Goal: Communication & Community: Answer question/provide support

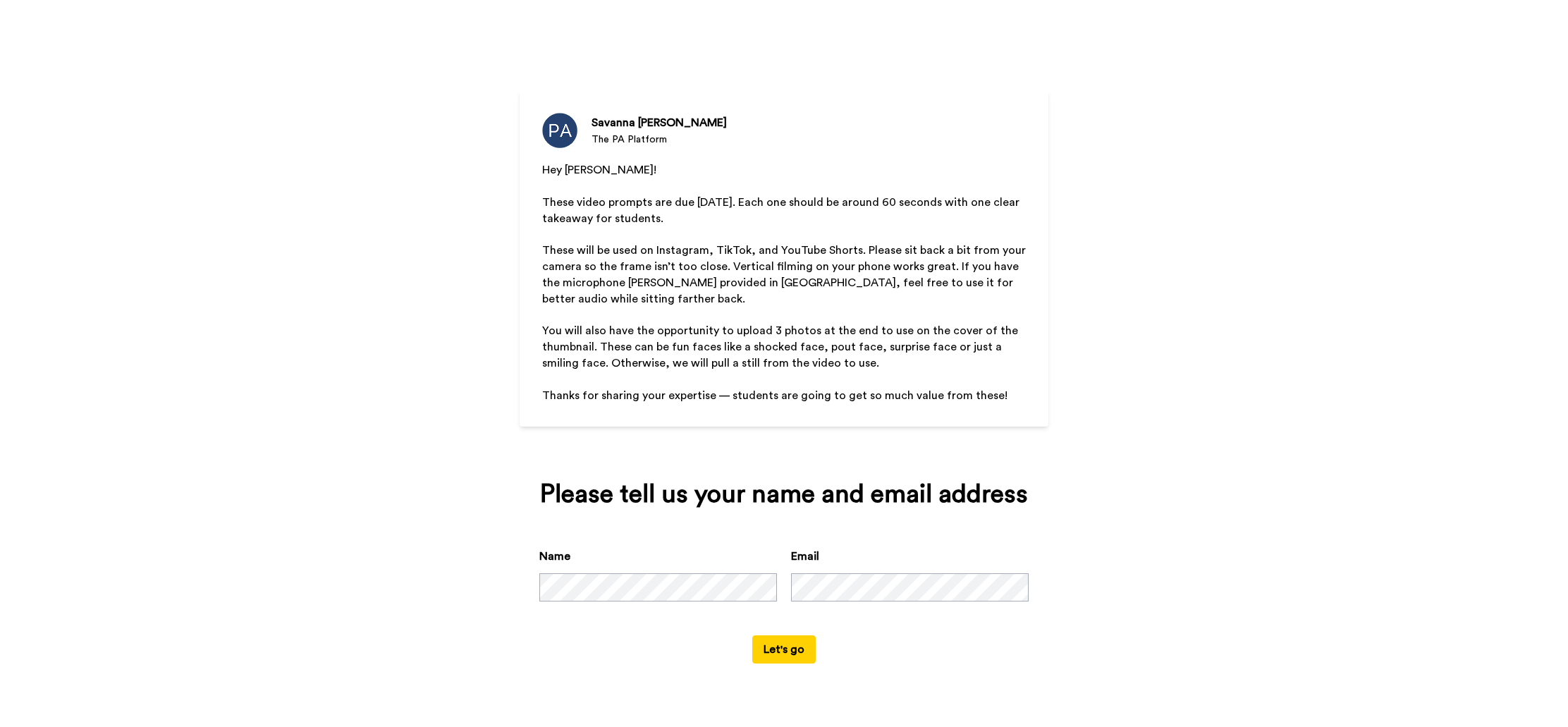
click at [800, 656] on button "Let's go" at bounding box center [784, 649] width 64 height 28
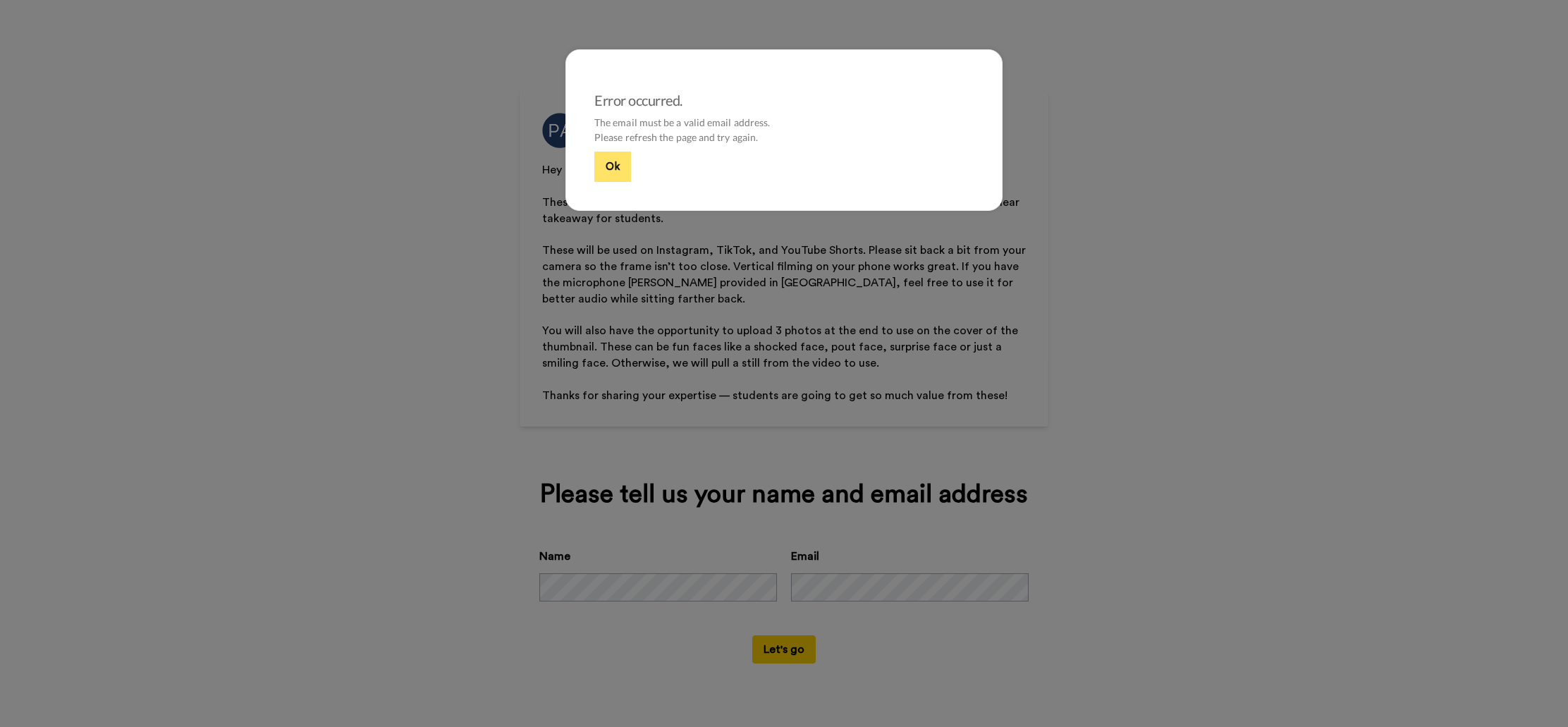
click at [613, 179] on button "Ok" at bounding box center [613, 166] width 37 height 30
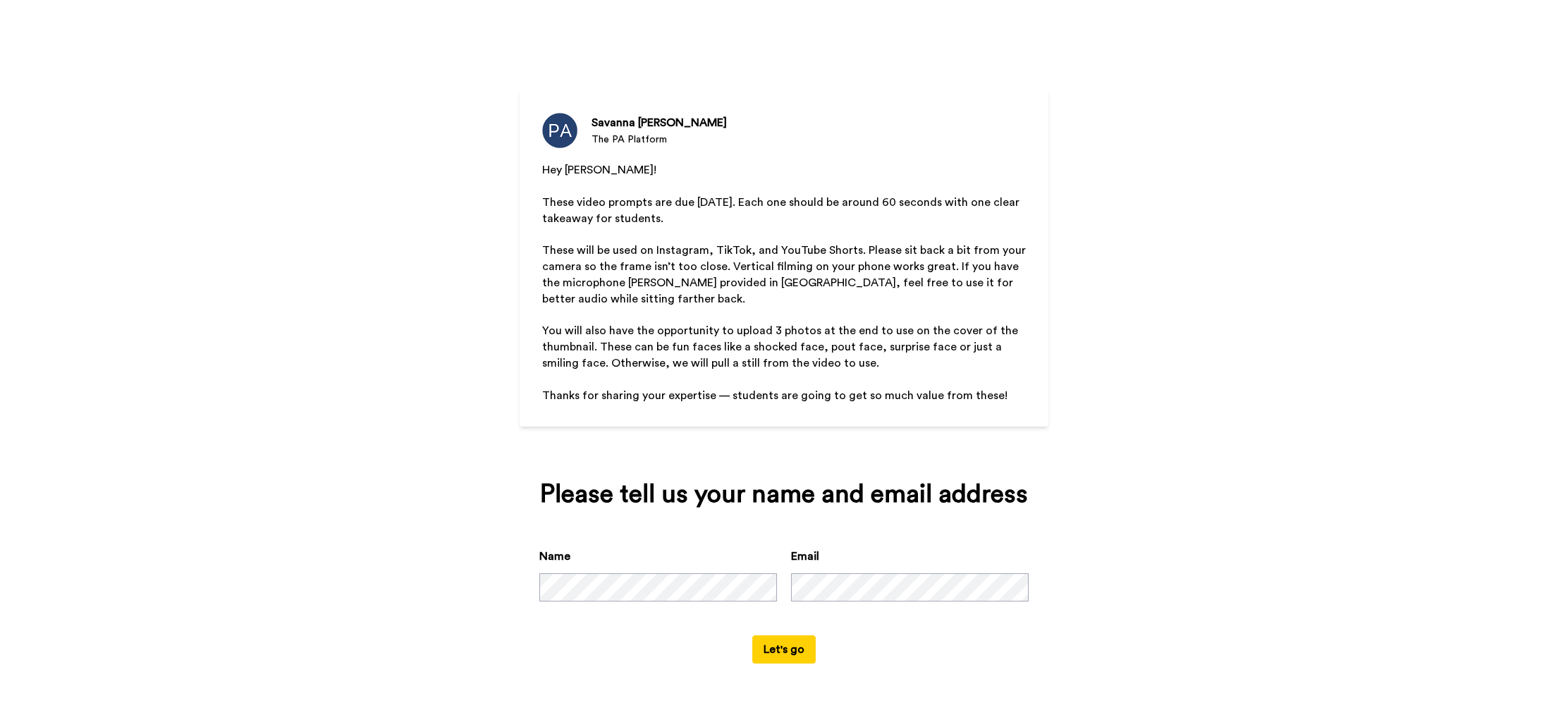
click at [788, 650] on button "Let's go" at bounding box center [784, 649] width 64 height 28
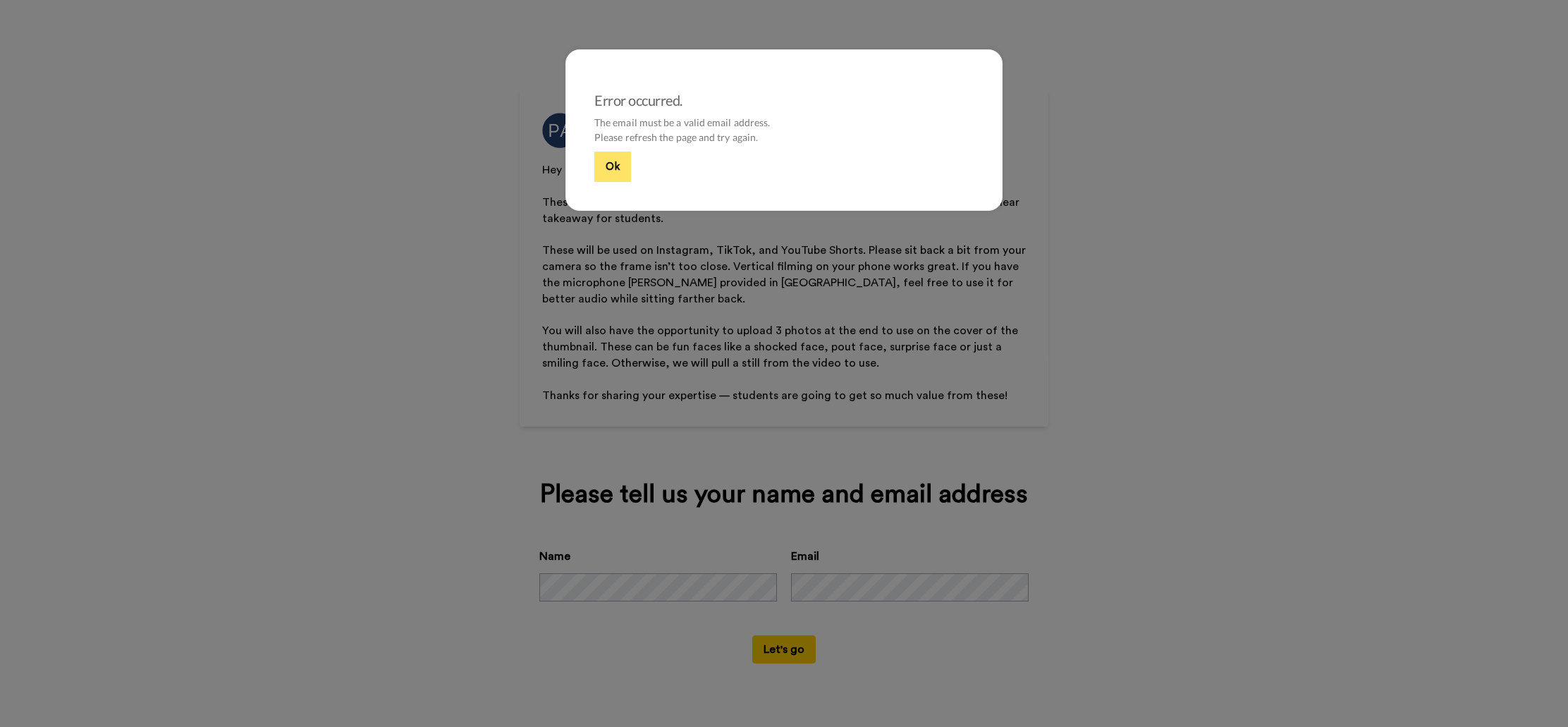
click at [620, 162] on button "Ok" at bounding box center [613, 166] width 37 height 30
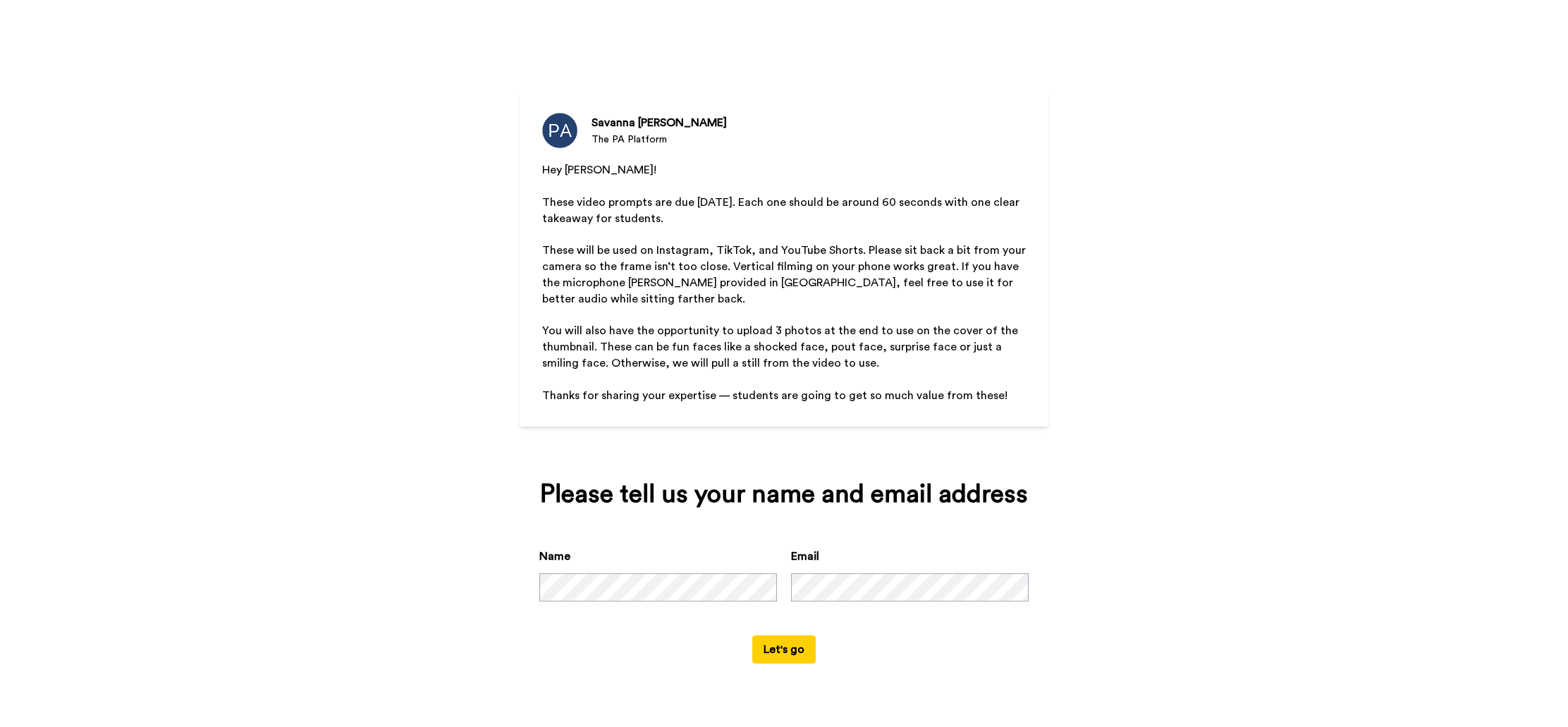
click at [753, 635] on button "Let's go" at bounding box center [784, 649] width 64 height 28
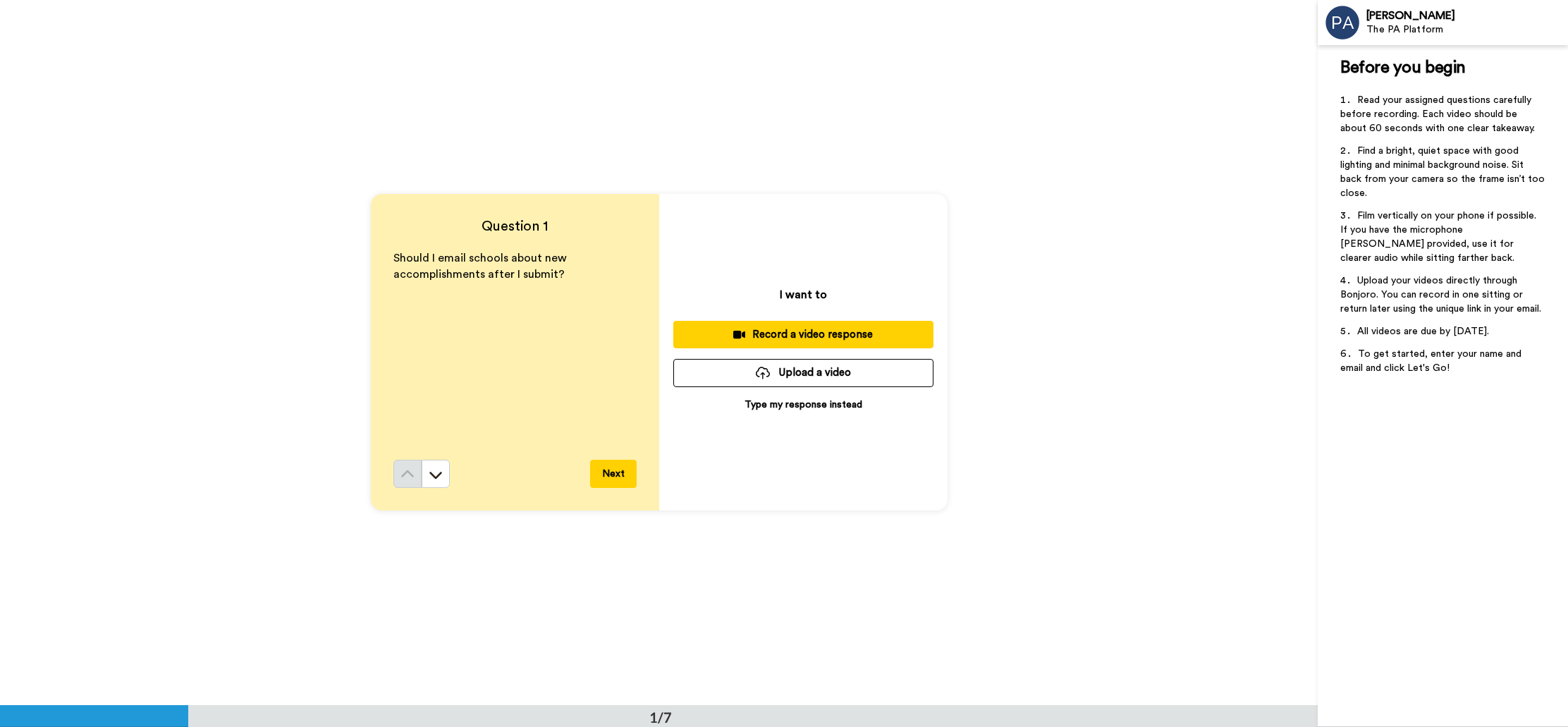
click at [911, 328] on div "Record a video response" at bounding box center [803, 335] width 237 height 15
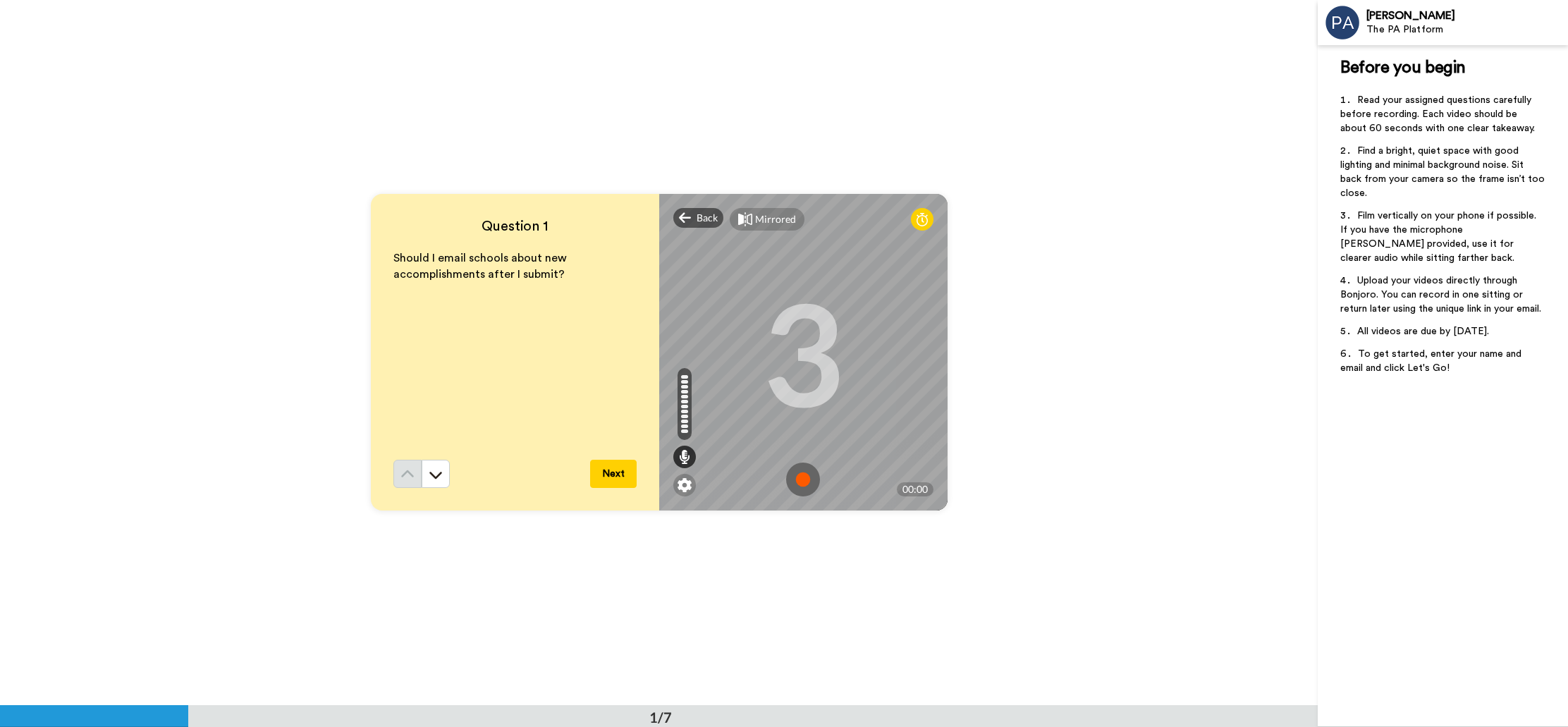
click at [792, 488] on img at bounding box center [803, 479] width 34 height 34
click at [796, 469] on img at bounding box center [803, 479] width 34 height 34
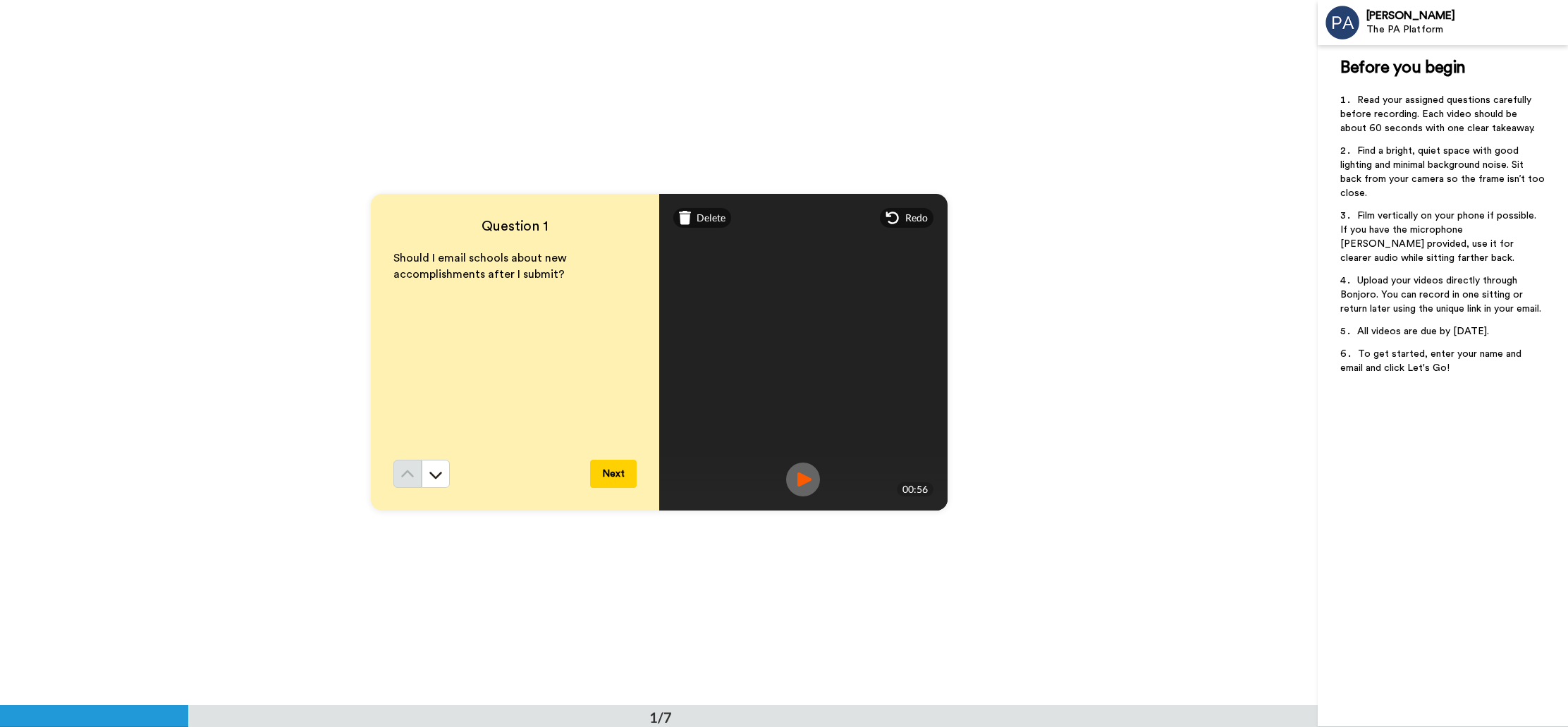
click at [804, 472] on img at bounding box center [803, 479] width 34 height 34
click at [610, 476] on button "Next" at bounding box center [613, 474] width 46 height 28
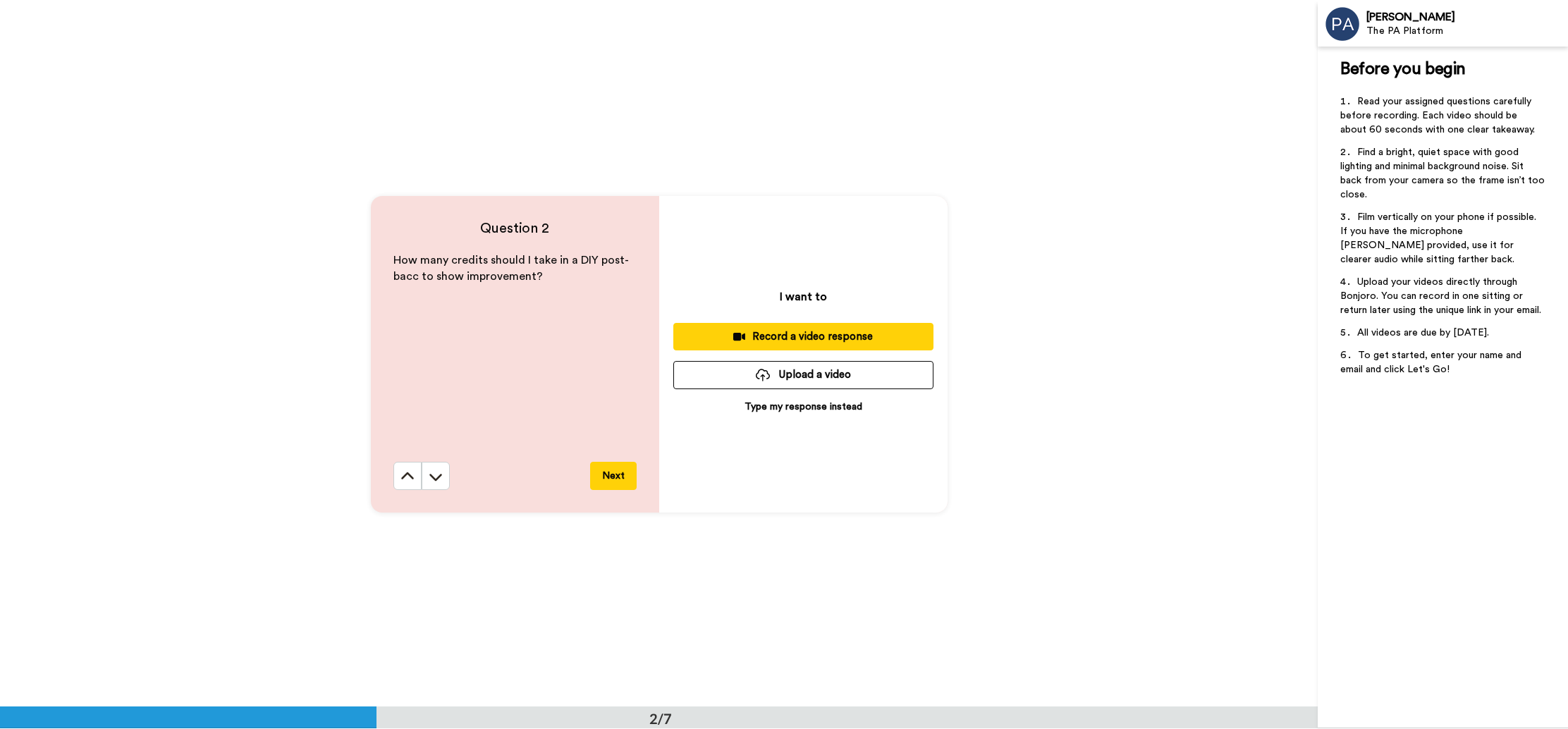
scroll to position [705, 0]
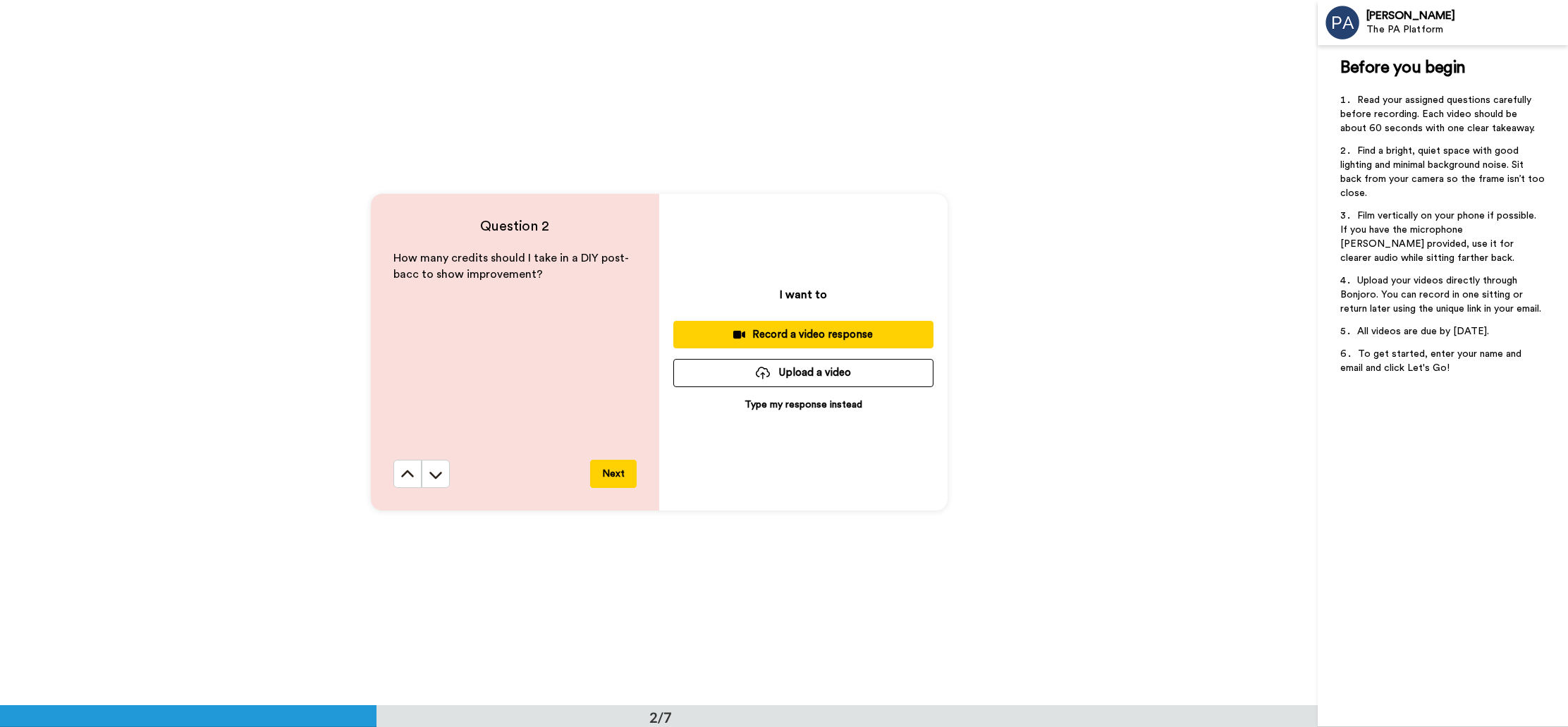
click at [813, 333] on div "Record a video response" at bounding box center [803, 335] width 237 height 15
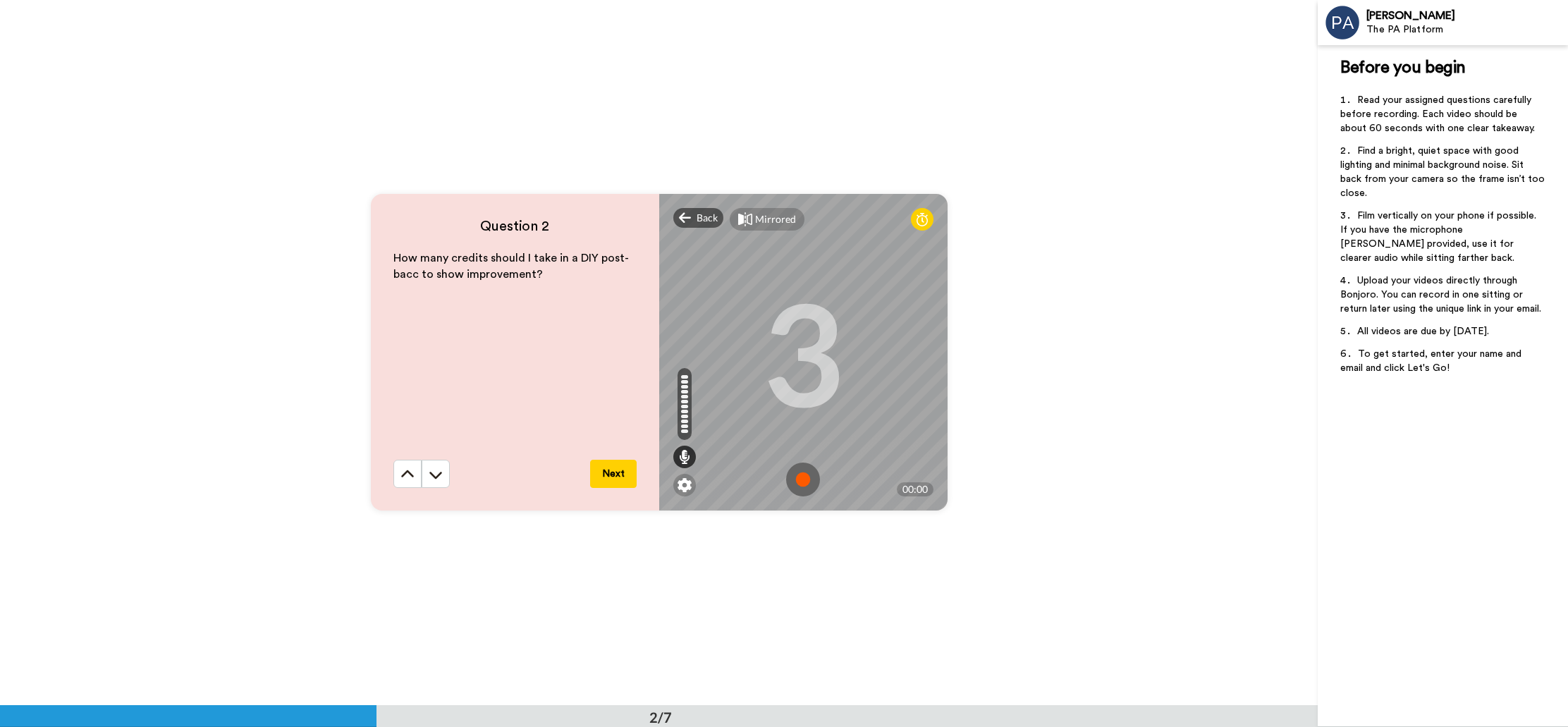
click at [802, 472] on img at bounding box center [803, 479] width 34 height 34
click at [797, 463] on img at bounding box center [803, 479] width 34 height 34
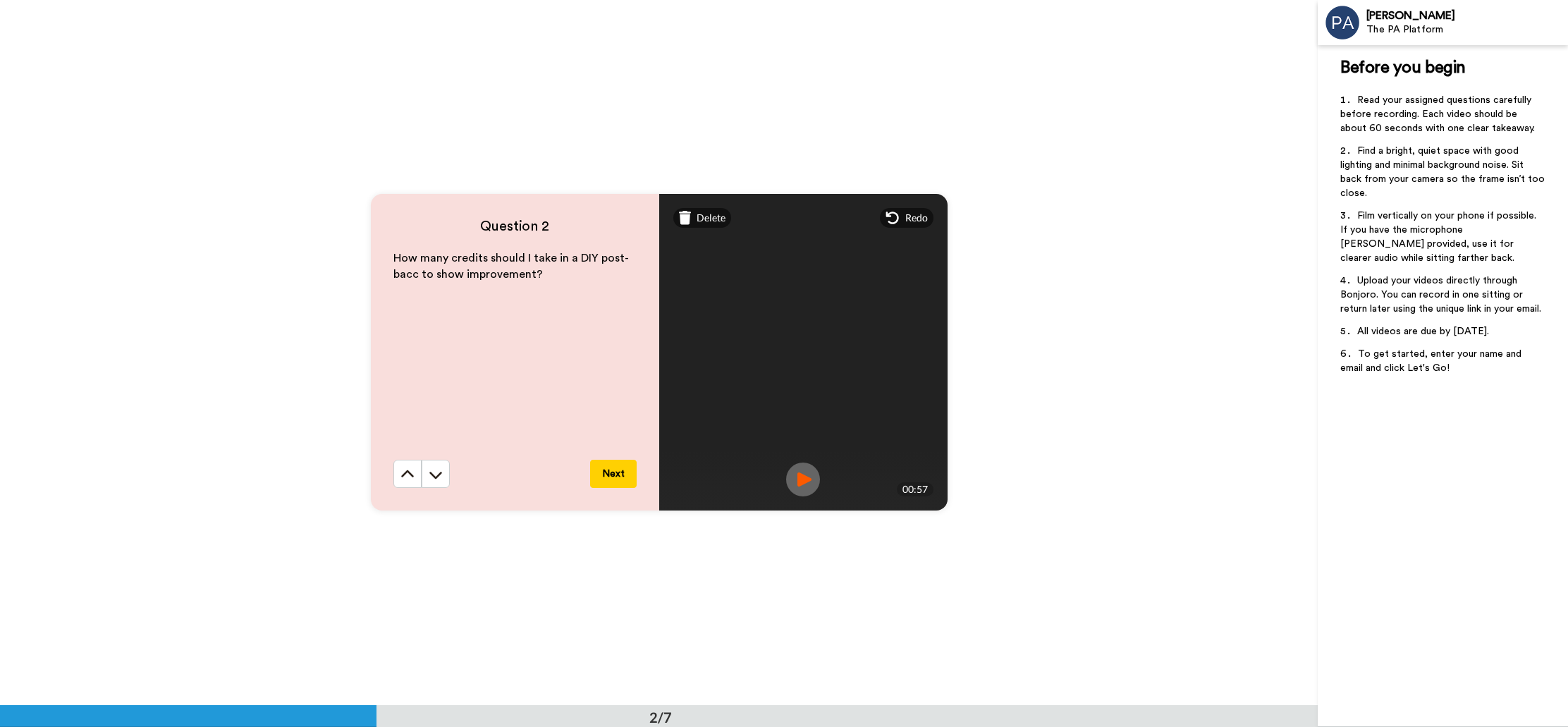
click at [809, 475] on img at bounding box center [803, 479] width 34 height 34
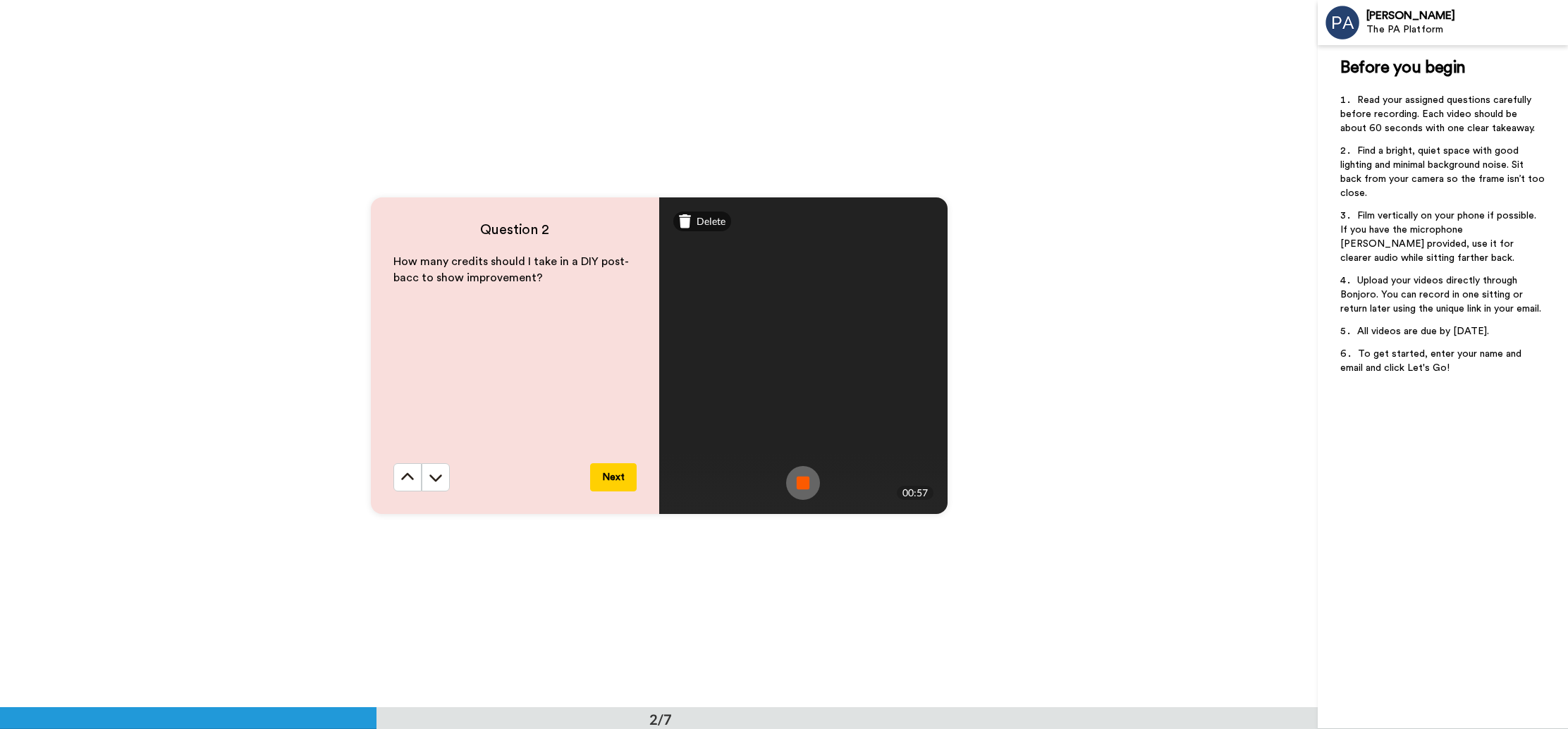
scroll to position [708, 0]
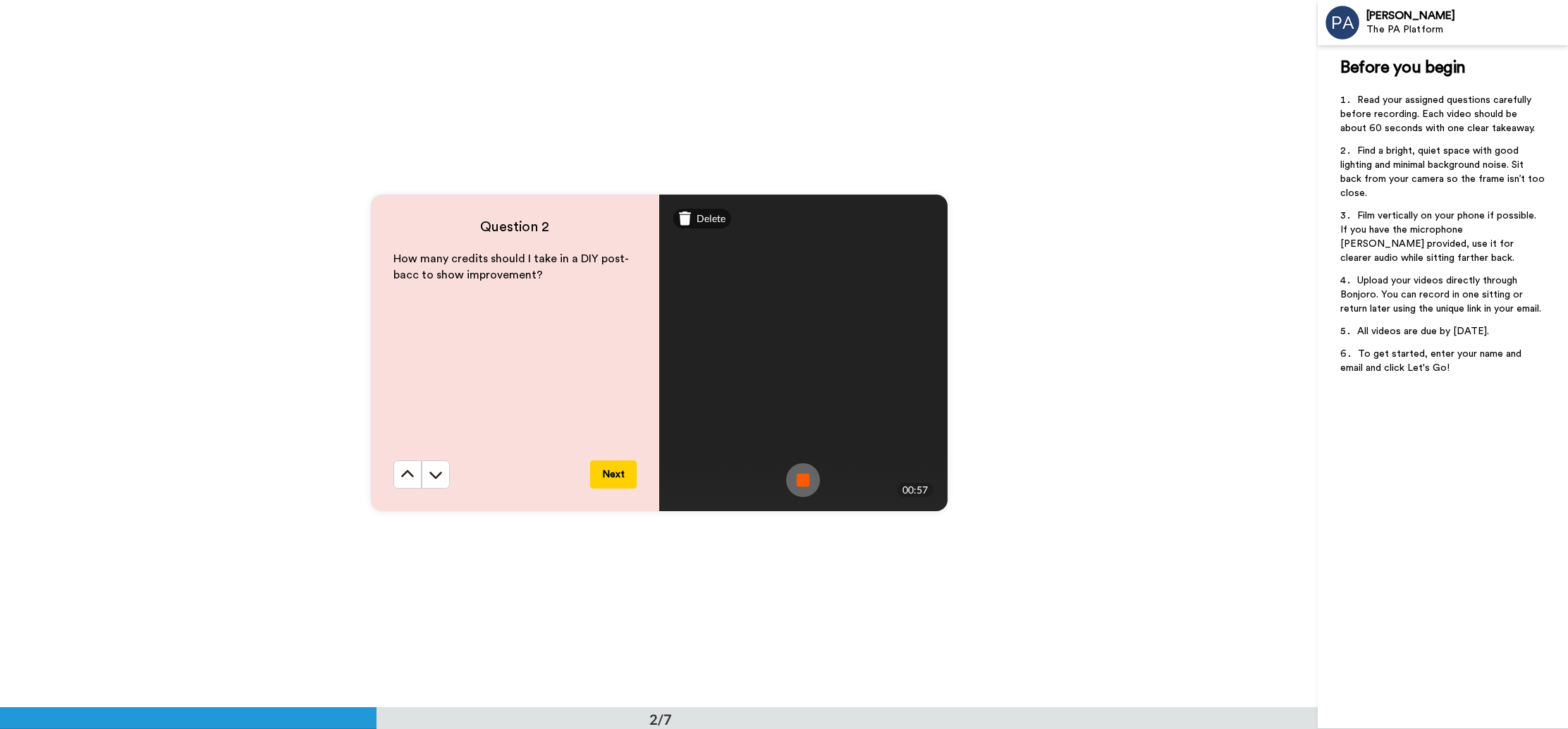
click at [616, 473] on button "Next" at bounding box center [613, 475] width 46 height 28
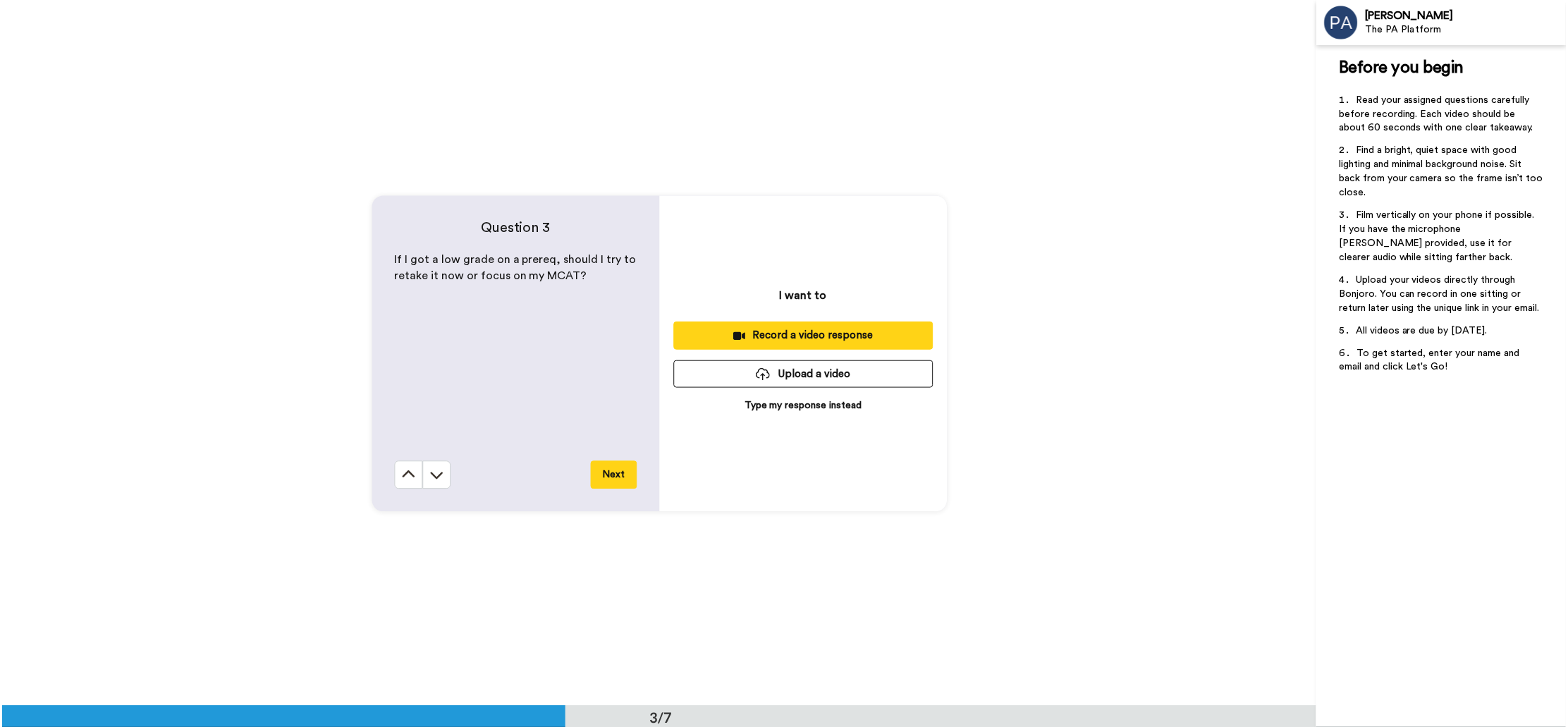
scroll to position [1414, 0]
click at [833, 325] on button "Record a video response" at bounding box center [803, 335] width 260 height 28
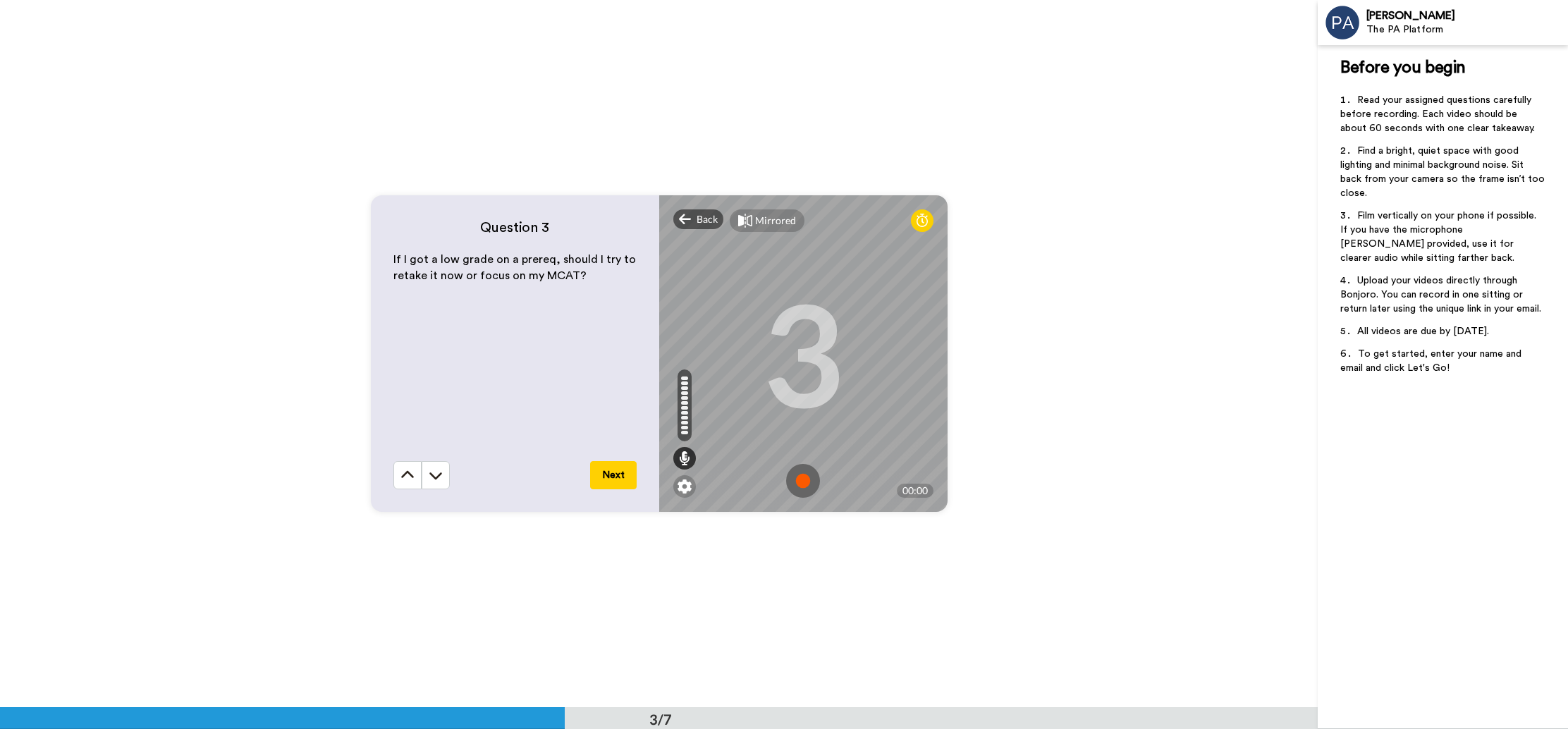
click at [802, 468] on img at bounding box center [803, 480] width 34 height 34
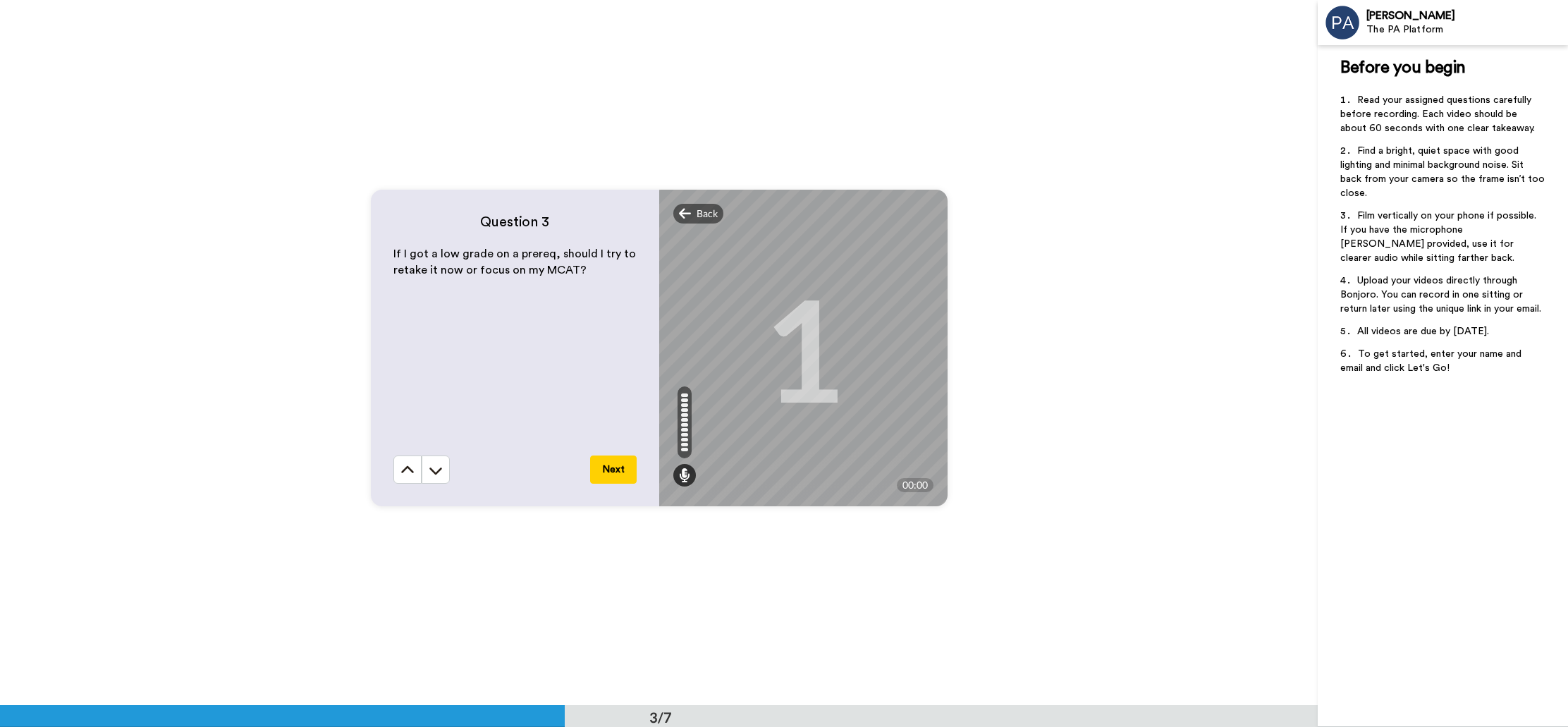
scroll to position [1408, 0]
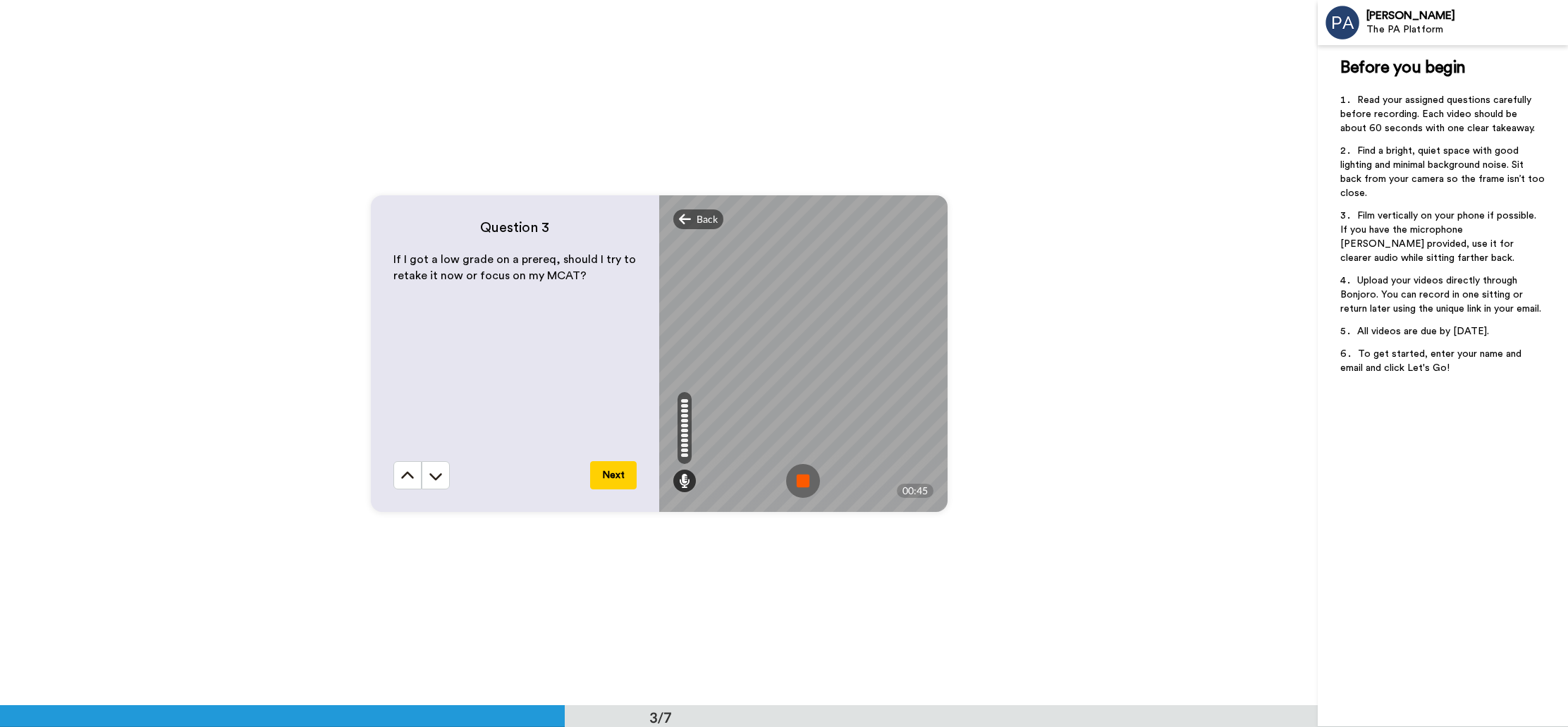
click at [809, 480] on img at bounding box center [803, 480] width 34 height 34
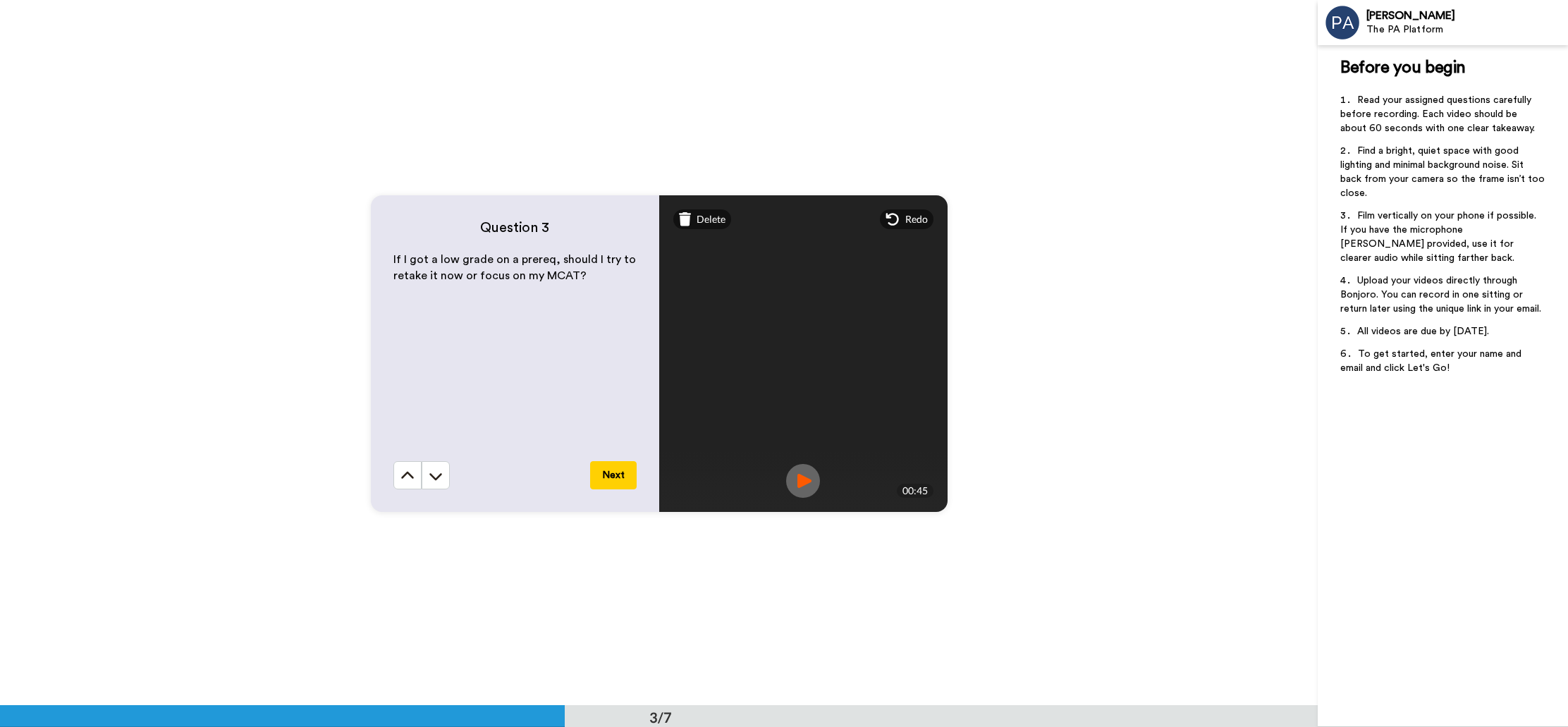
click at [808, 471] on img at bounding box center [803, 480] width 34 height 34
click at [619, 473] on button "Next" at bounding box center [613, 475] width 46 height 28
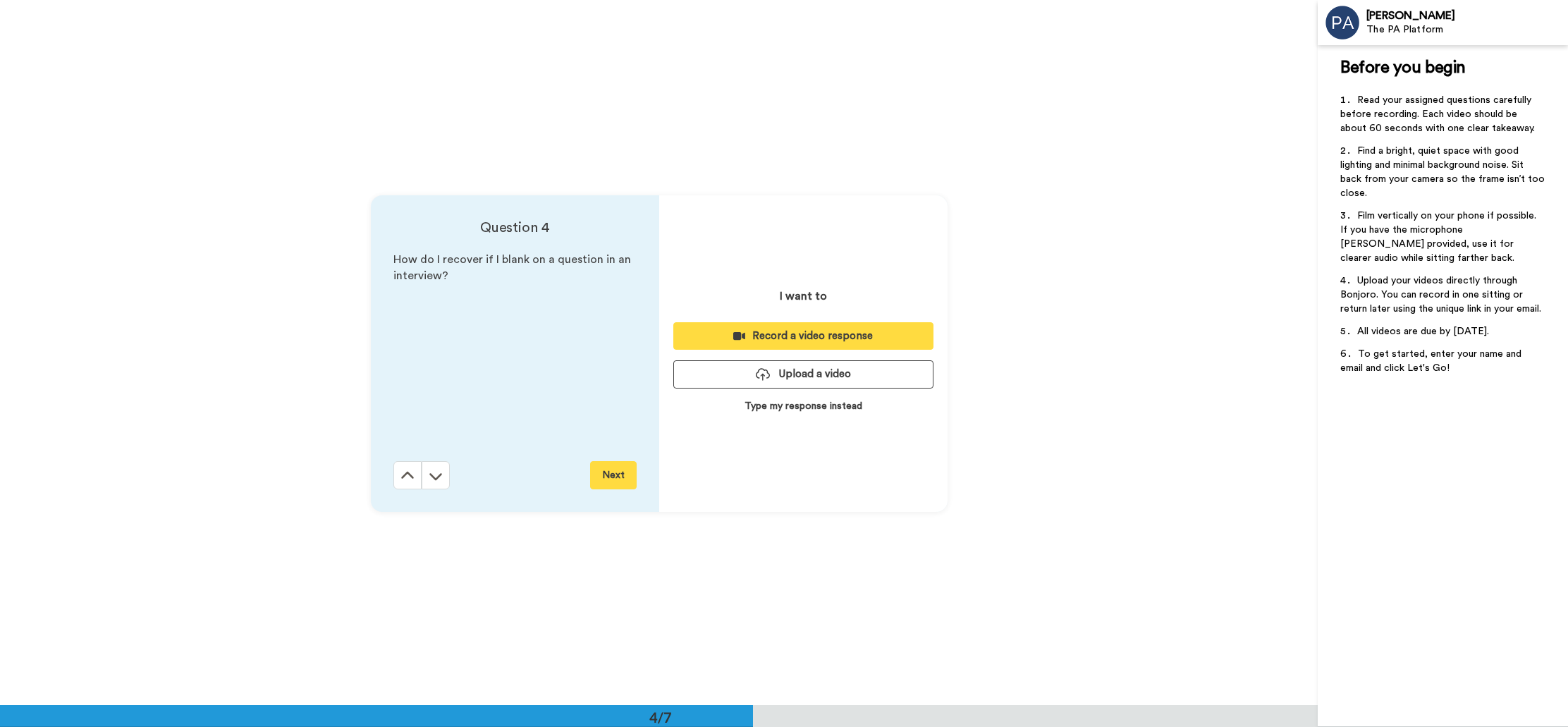
scroll to position [2114, 0]
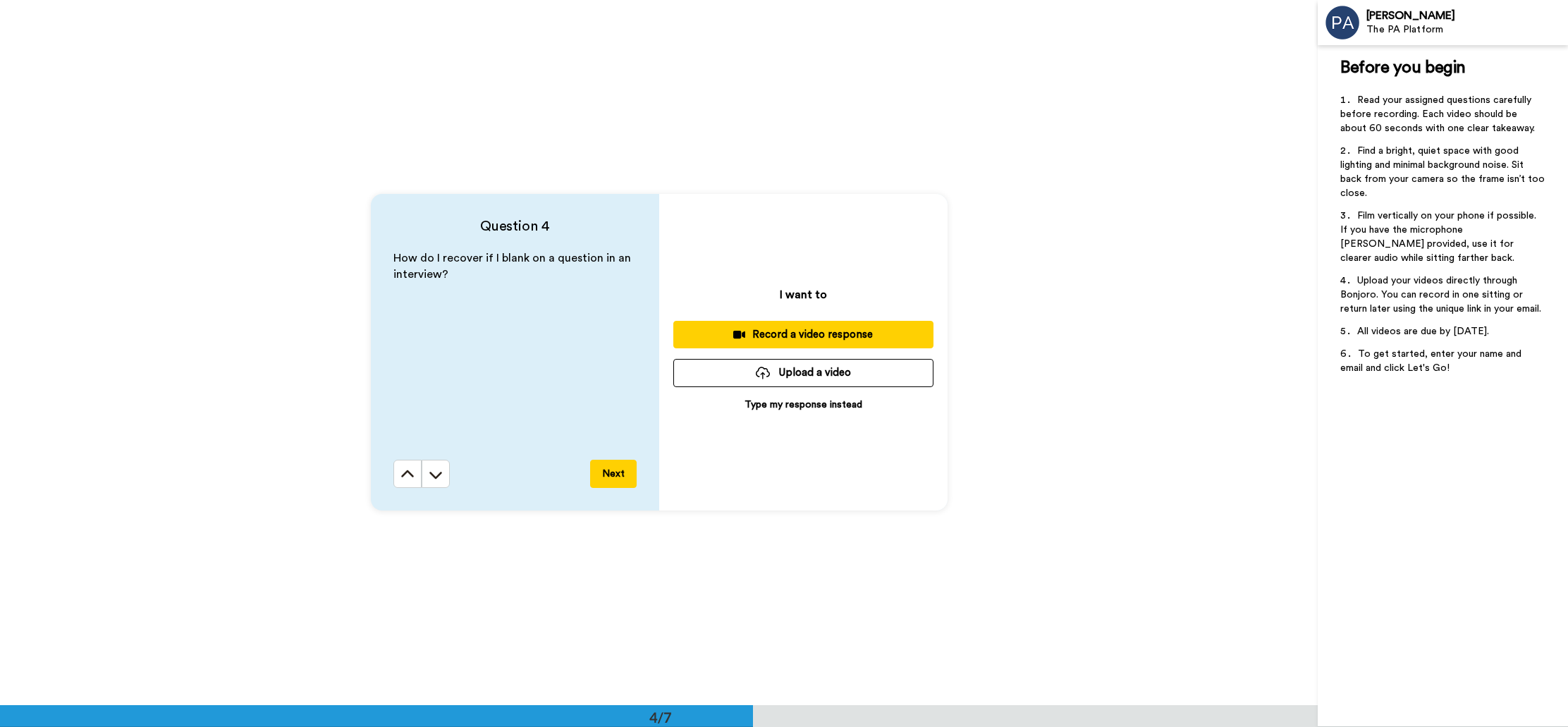
click at [856, 326] on button "Record a video response" at bounding box center [803, 334] width 260 height 28
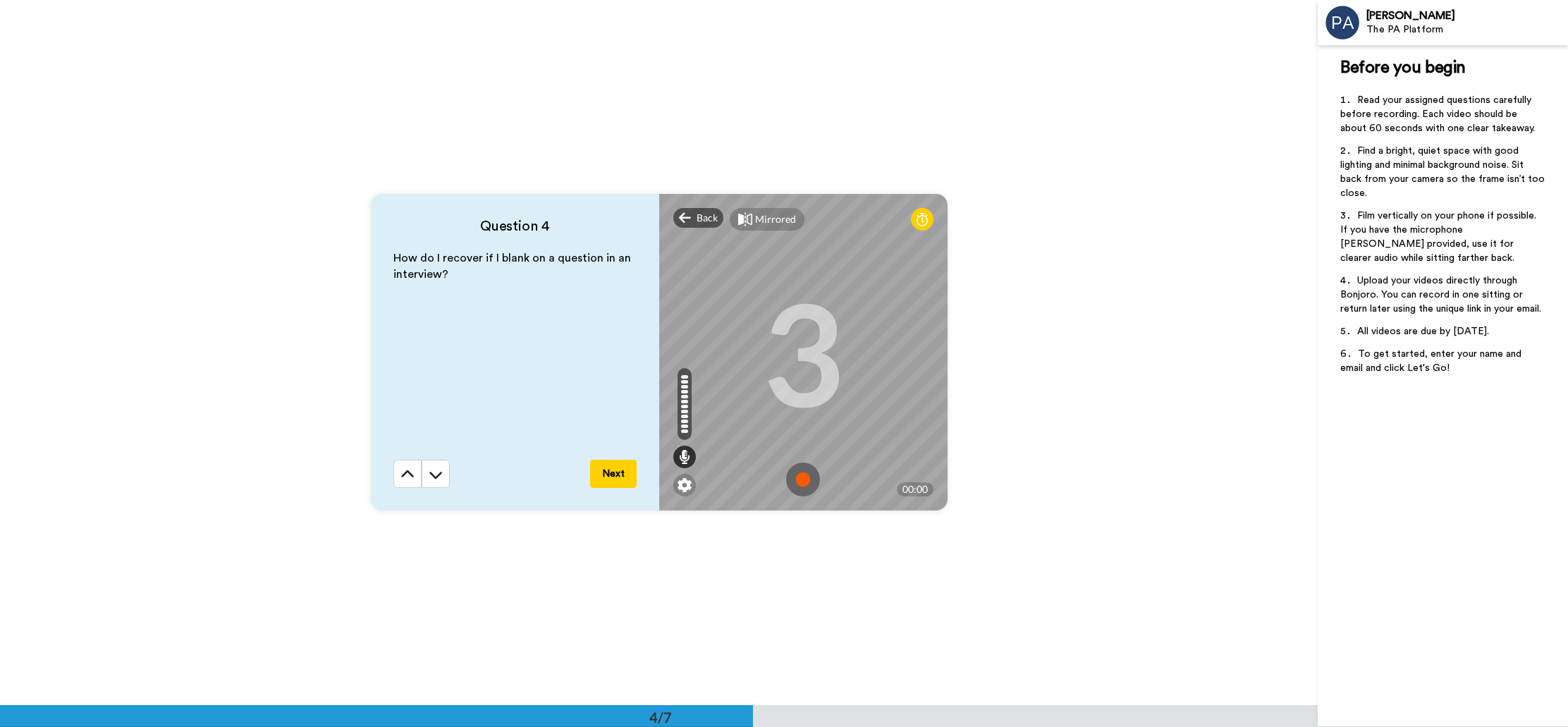
click at [803, 475] on img at bounding box center [803, 479] width 34 height 34
click at [794, 478] on img at bounding box center [803, 479] width 34 height 34
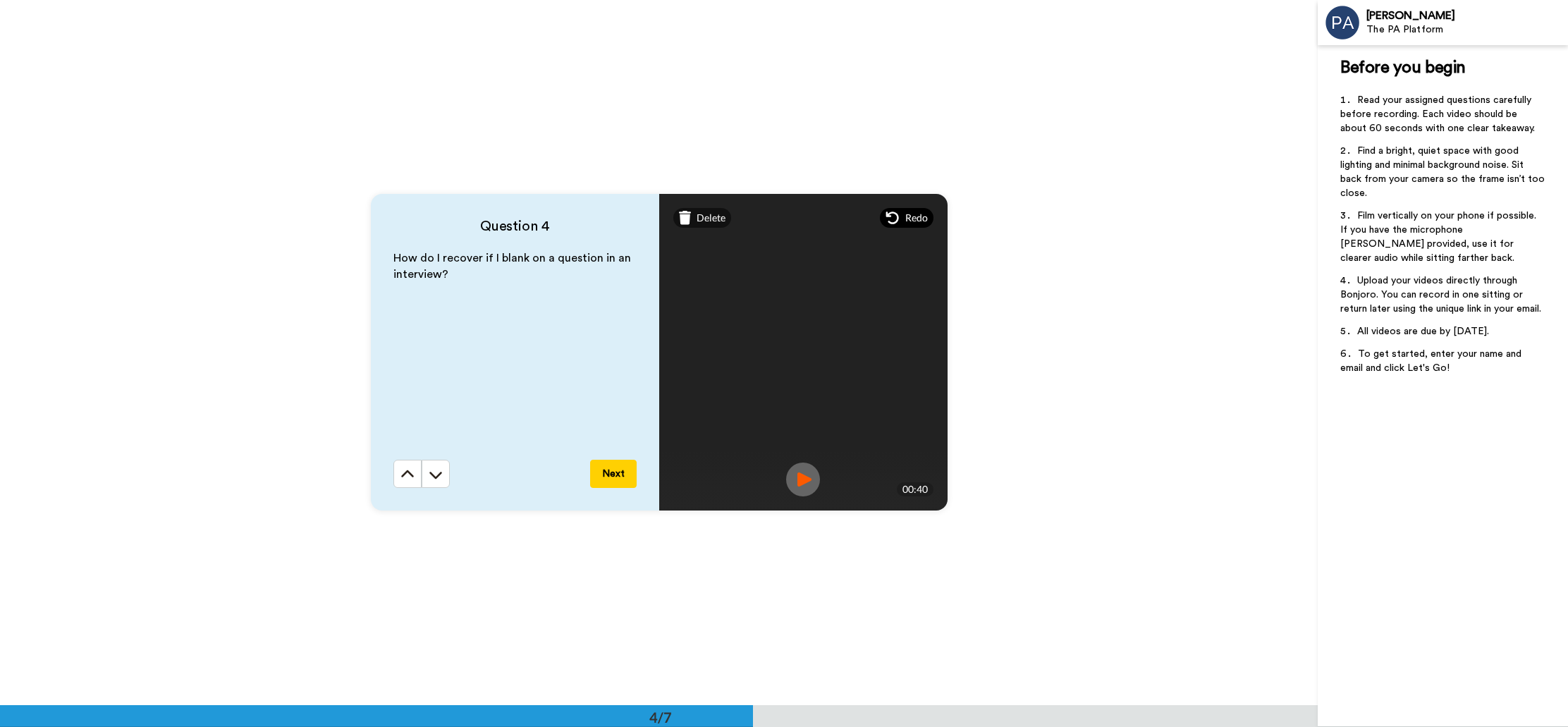
click at [911, 213] on span "Redo" at bounding box center [917, 217] width 22 height 14
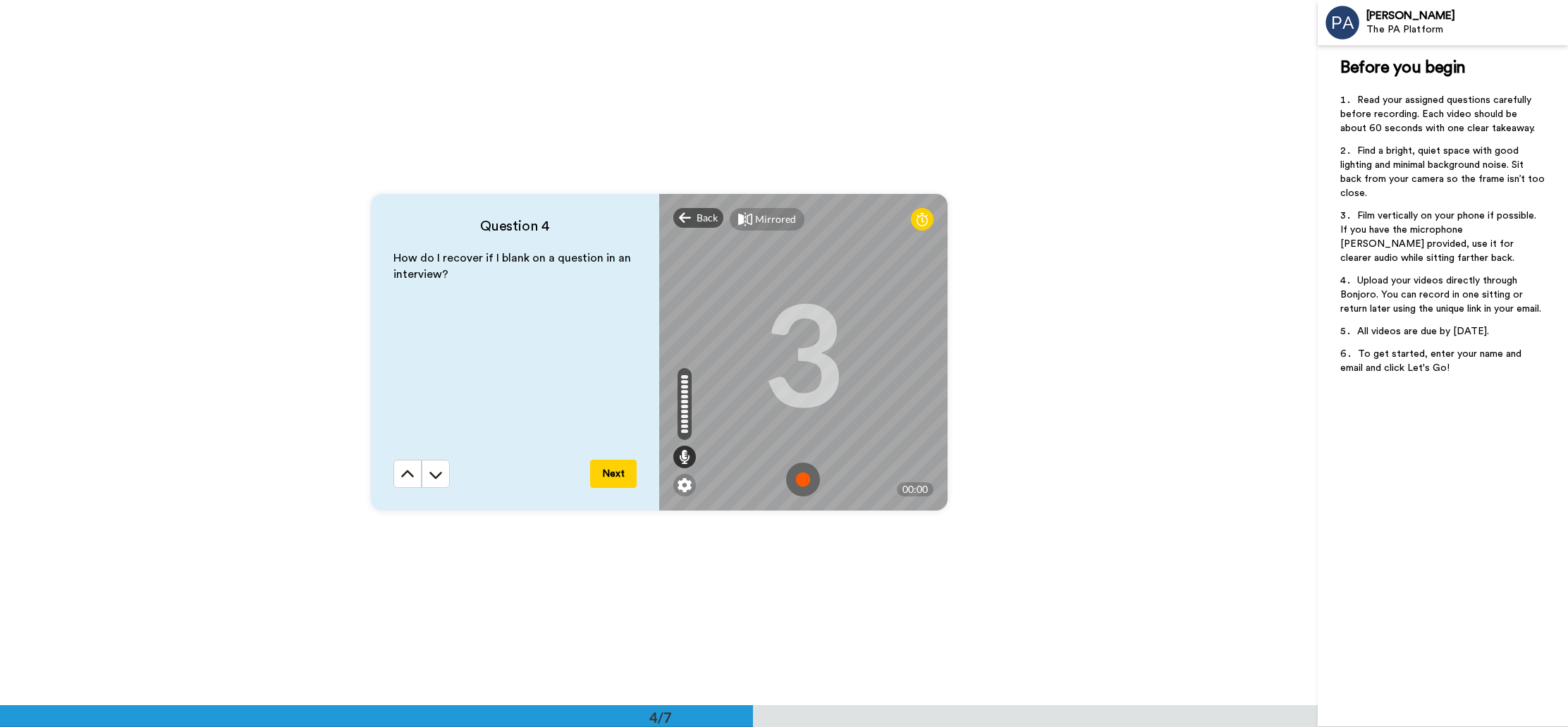
click at [801, 479] on img at bounding box center [803, 479] width 34 height 34
click at [808, 478] on img at bounding box center [803, 479] width 34 height 34
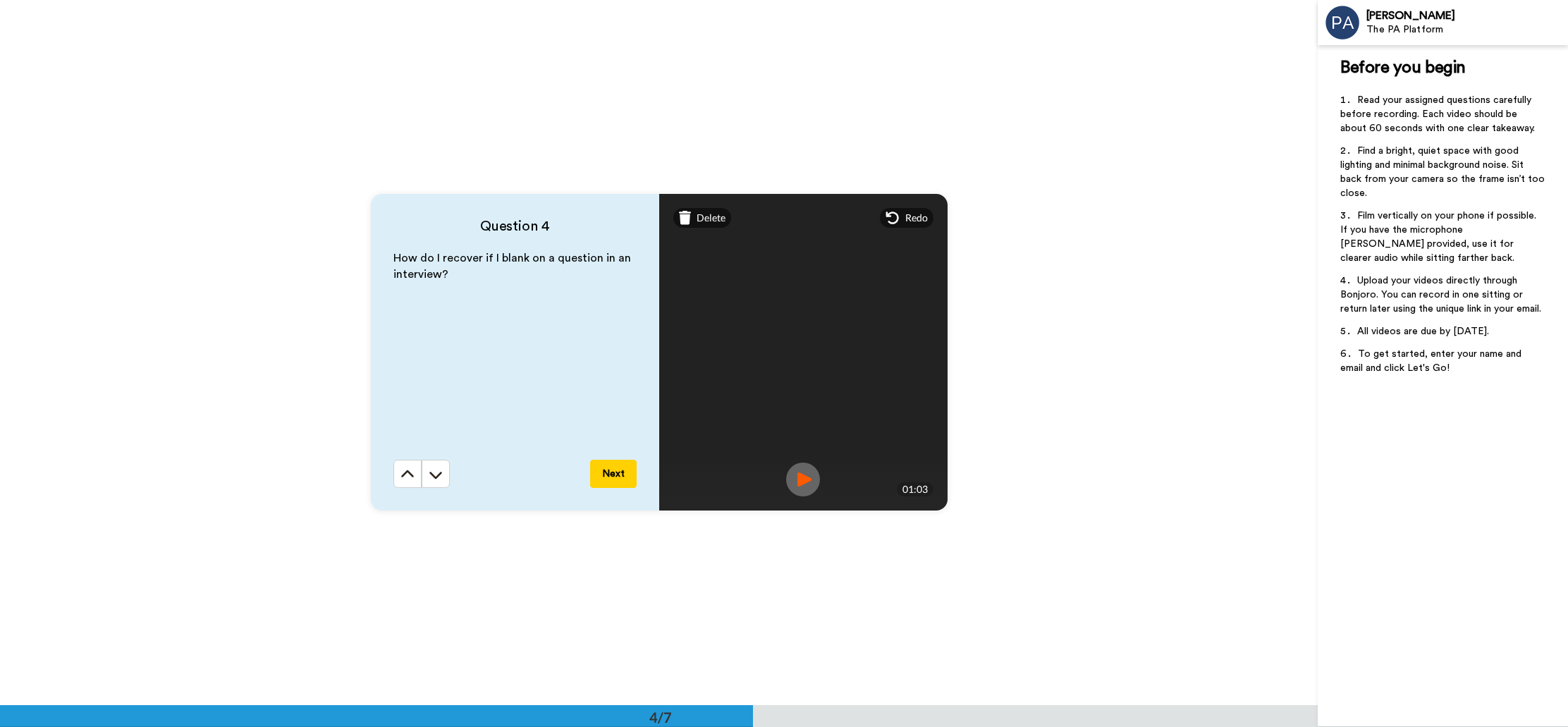
click at [605, 474] on button "Next" at bounding box center [613, 474] width 46 height 28
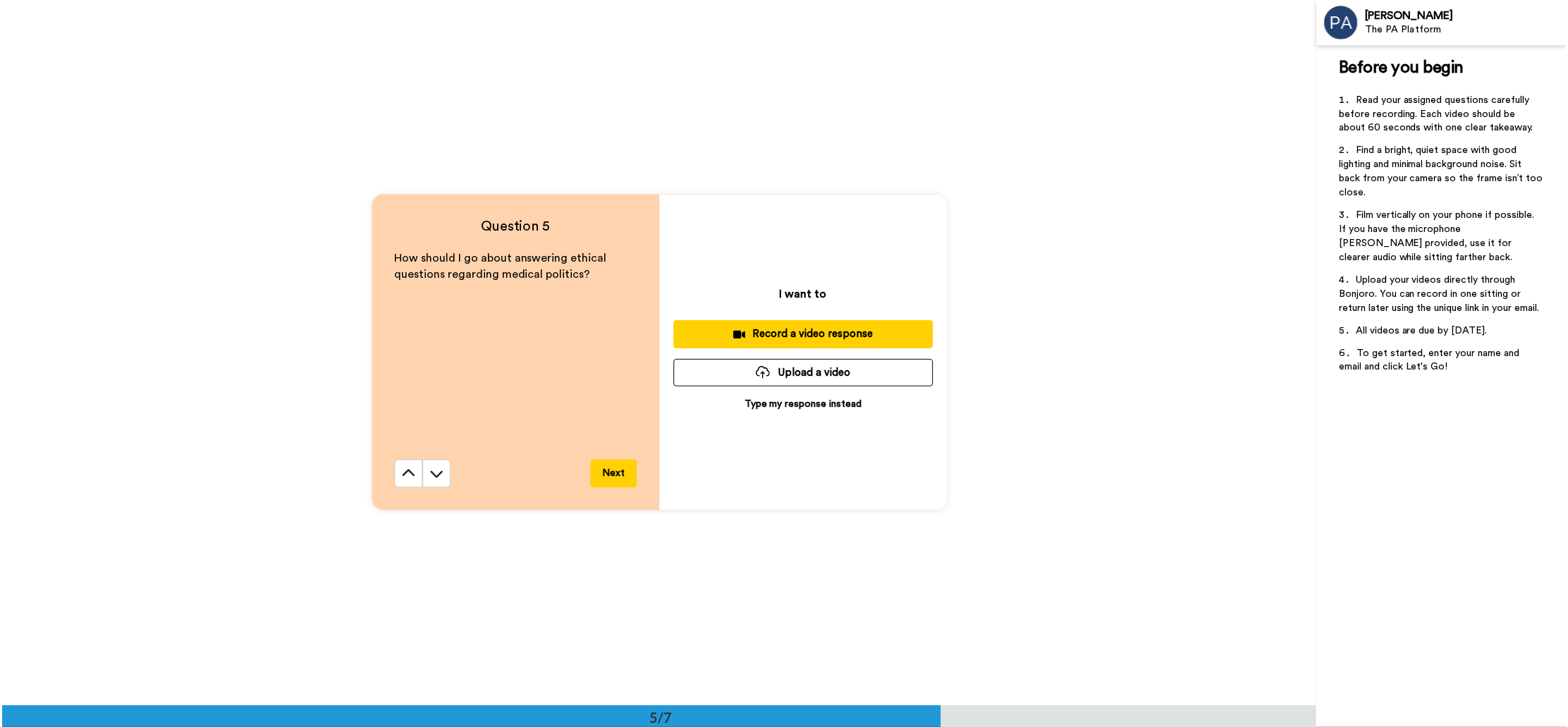
scroll to position [2820, 0]
